Goal: Check status: Check status

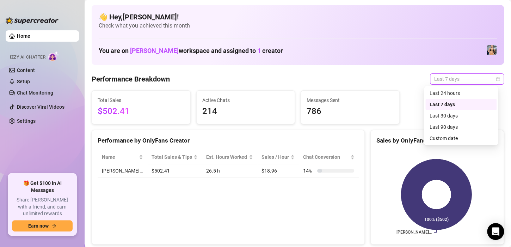
click at [478, 81] on span "Last 7 days" at bounding box center [467, 79] width 66 height 11
click at [444, 142] on div "Custom date" at bounding box center [460, 138] width 63 height 8
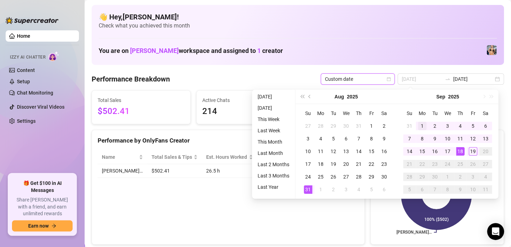
type input "[DATE]"
click at [421, 127] on div "1" at bounding box center [422, 126] width 8 height 8
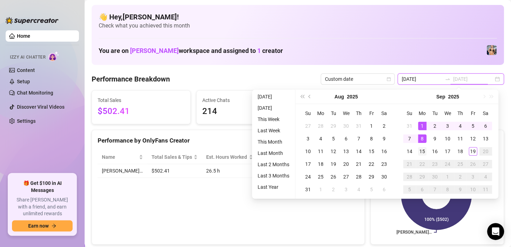
type input "[DATE]"
click at [421, 151] on div "15" at bounding box center [422, 151] width 8 height 8
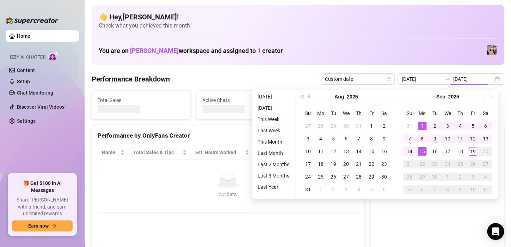
type input "[DATE]"
